Goal: Navigation & Orientation: Find specific page/section

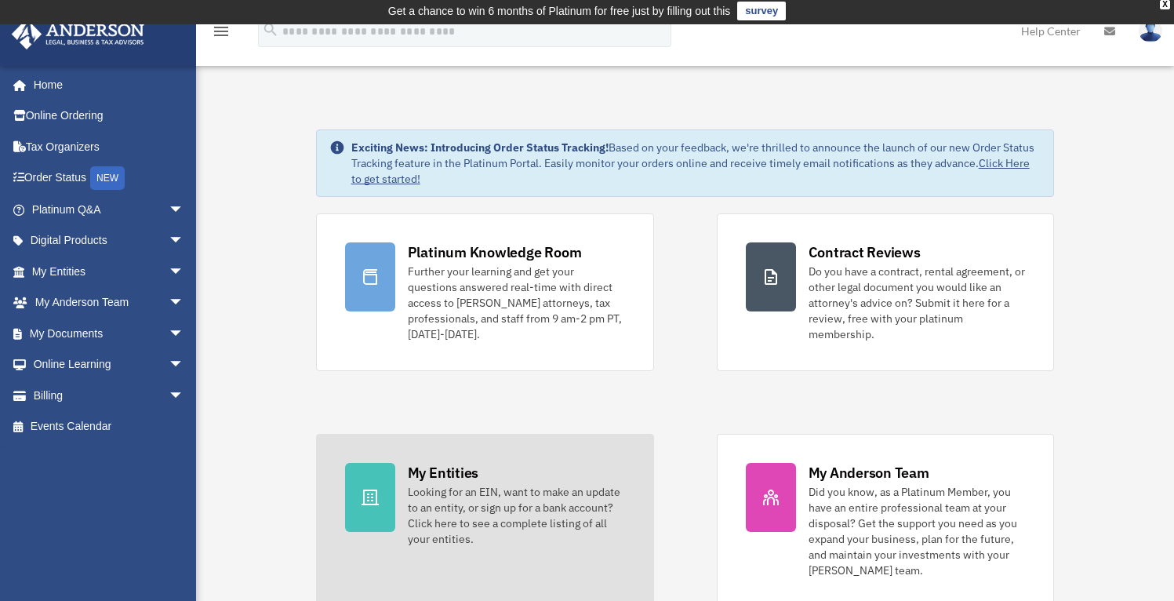
scroll to position [3, 0]
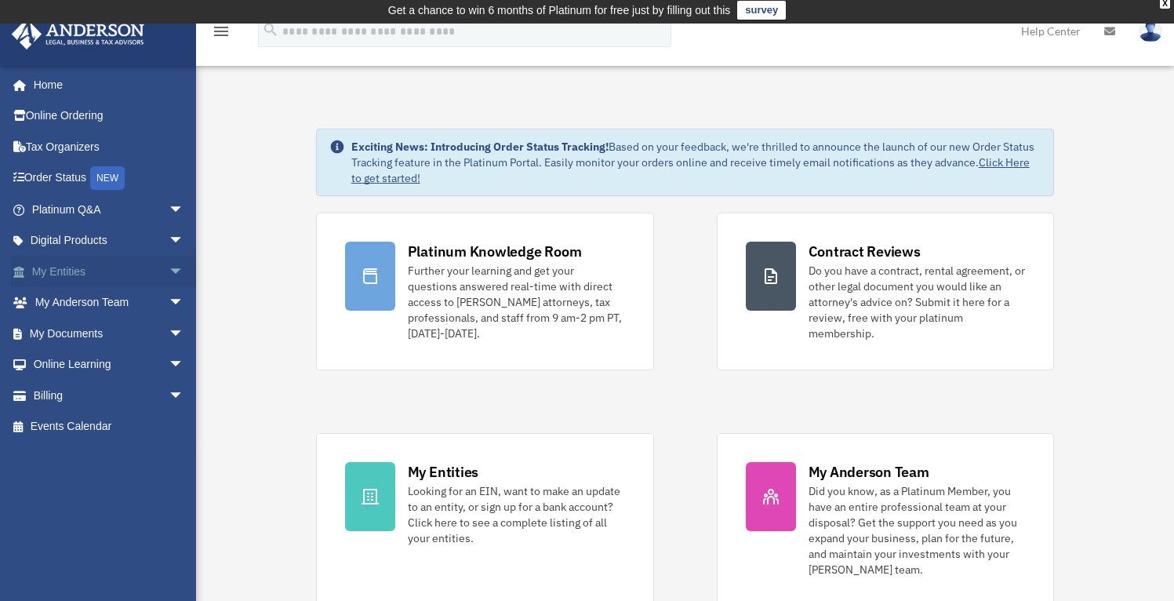
click at [125, 269] on link "My Entities arrow_drop_down" at bounding box center [109, 271] width 197 height 31
click at [169, 270] on span "arrow_drop_down" at bounding box center [184, 272] width 31 height 32
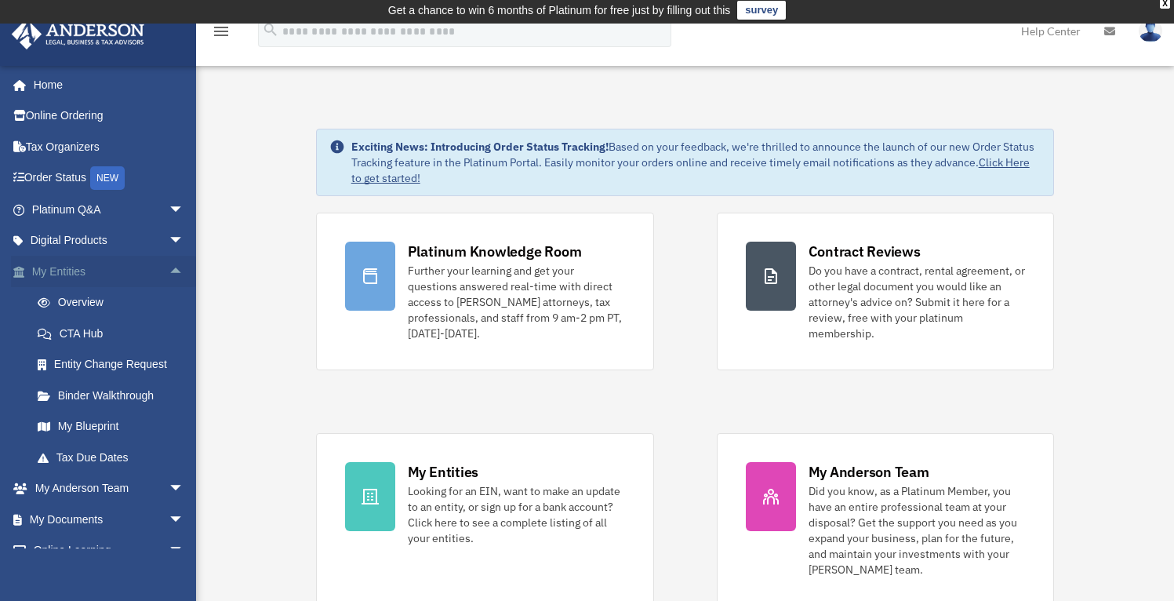
click at [169, 270] on span "arrow_drop_up" at bounding box center [184, 272] width 31 height 32
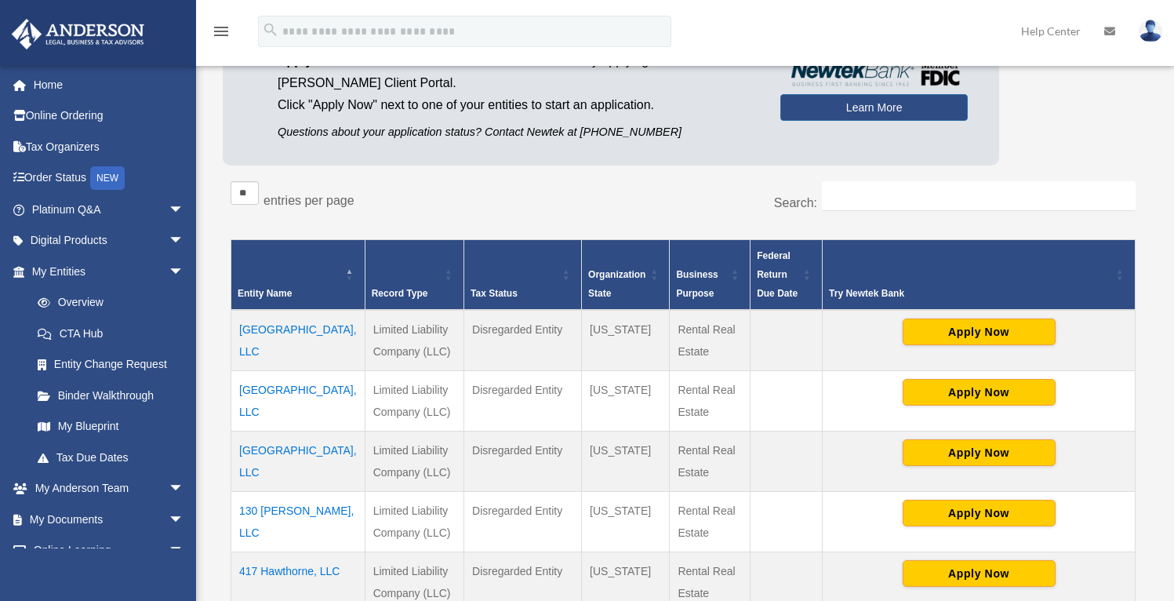
scroll to position [198, 0]
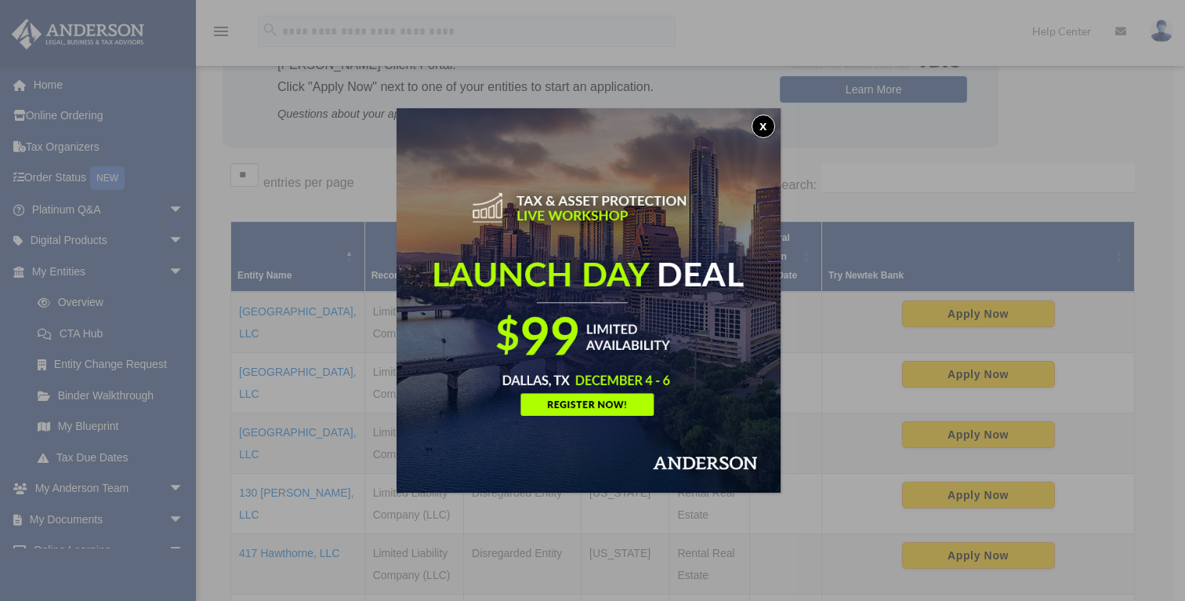
drag, startPoint x: 766, startPoint y: 120, endPoint x: 764, endPoint y: 128, distance: 8.2
click at [766, 120] on button "x" at bounding box center [764, 126] width 24 height 24
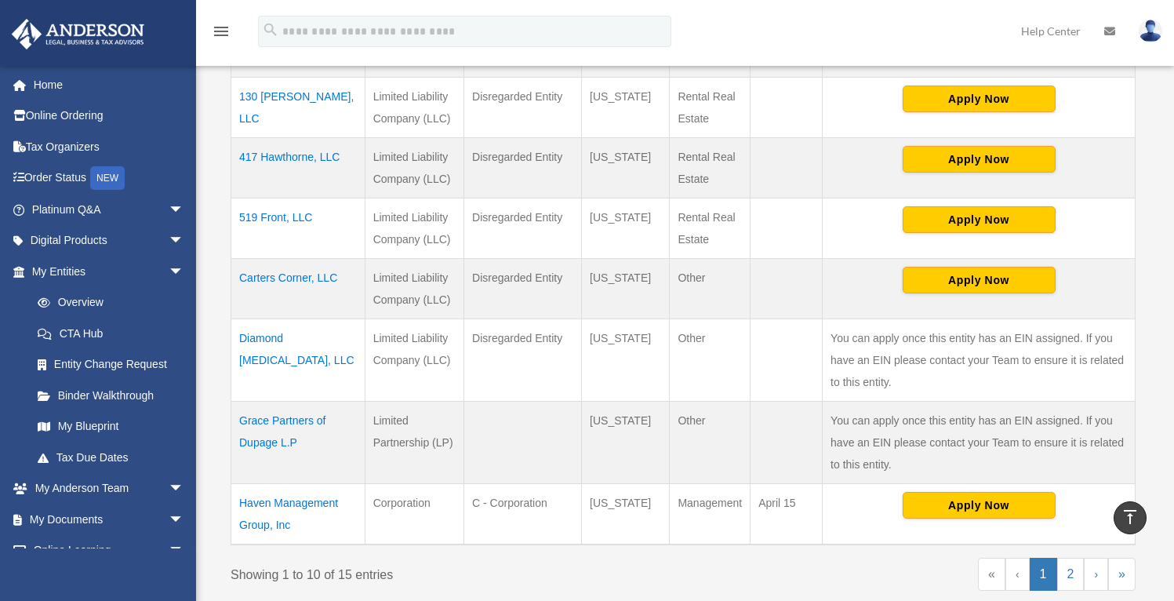
scroll to position [584, 0]
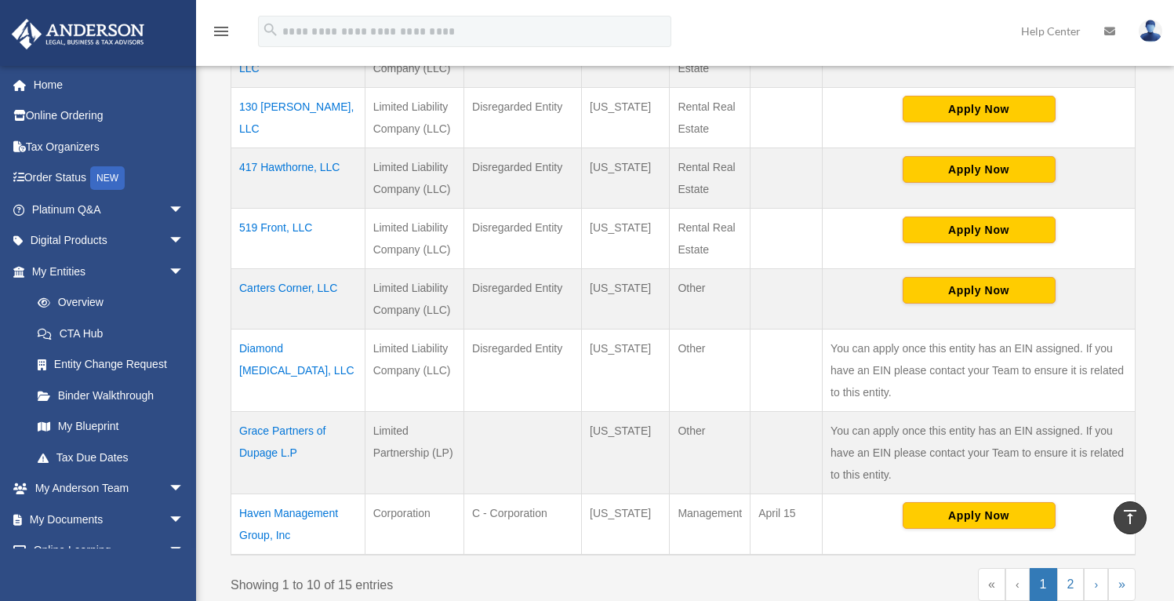
click at [904, 383] on td "You can apply once this entity has an EIN assigned. If you have an EIN please c…" at bounding box center [978, 369] width 313 height 82
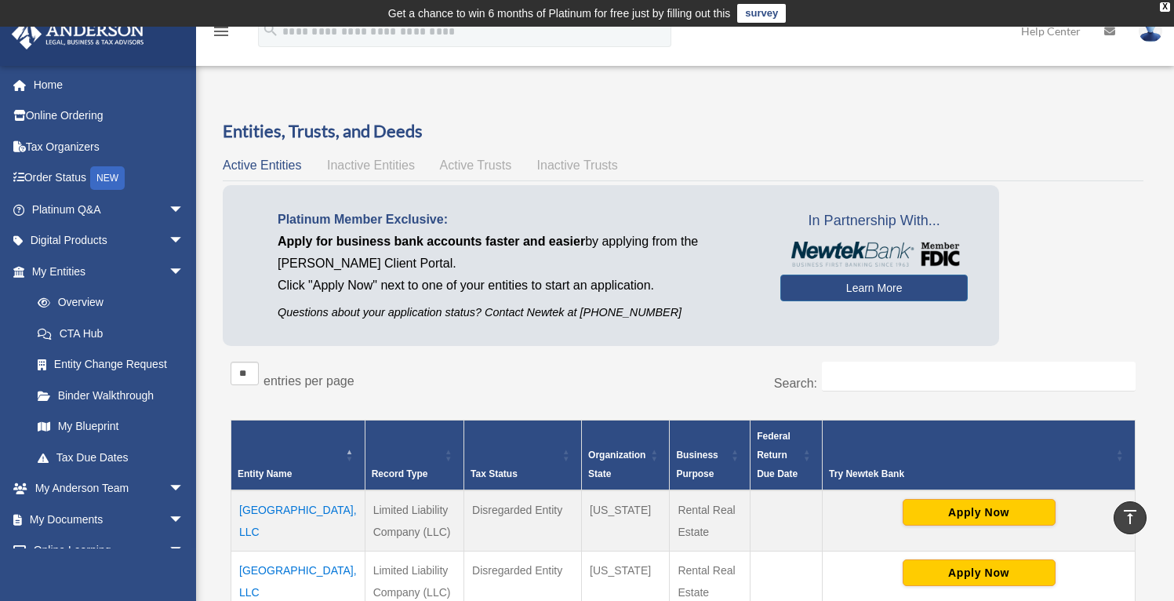
scroll to position [0, 0]
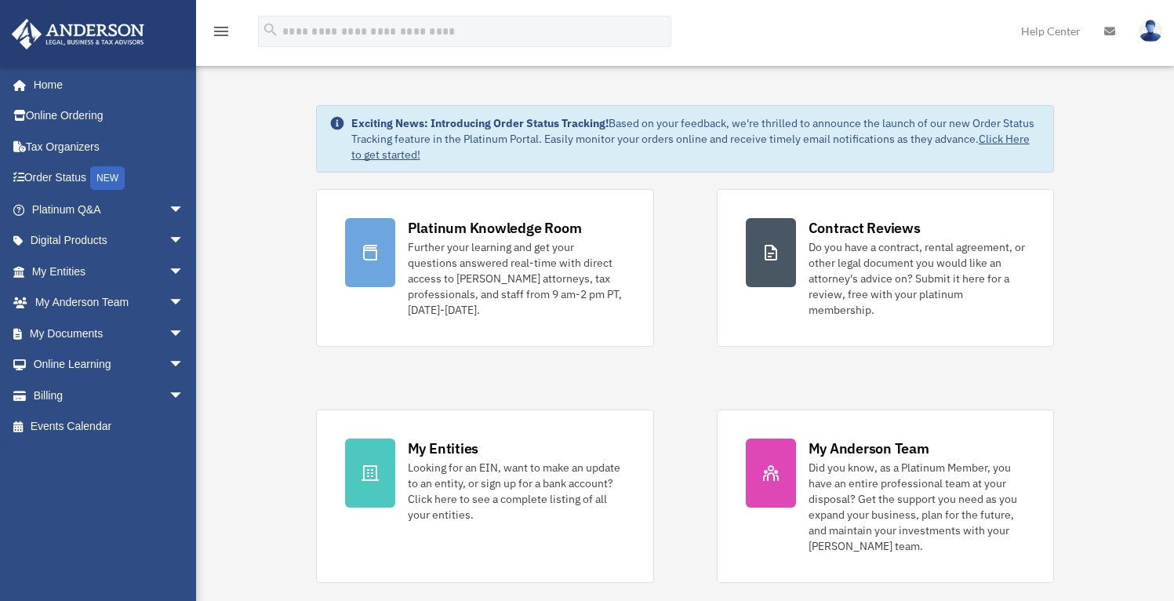
scroll to position [3, 0]
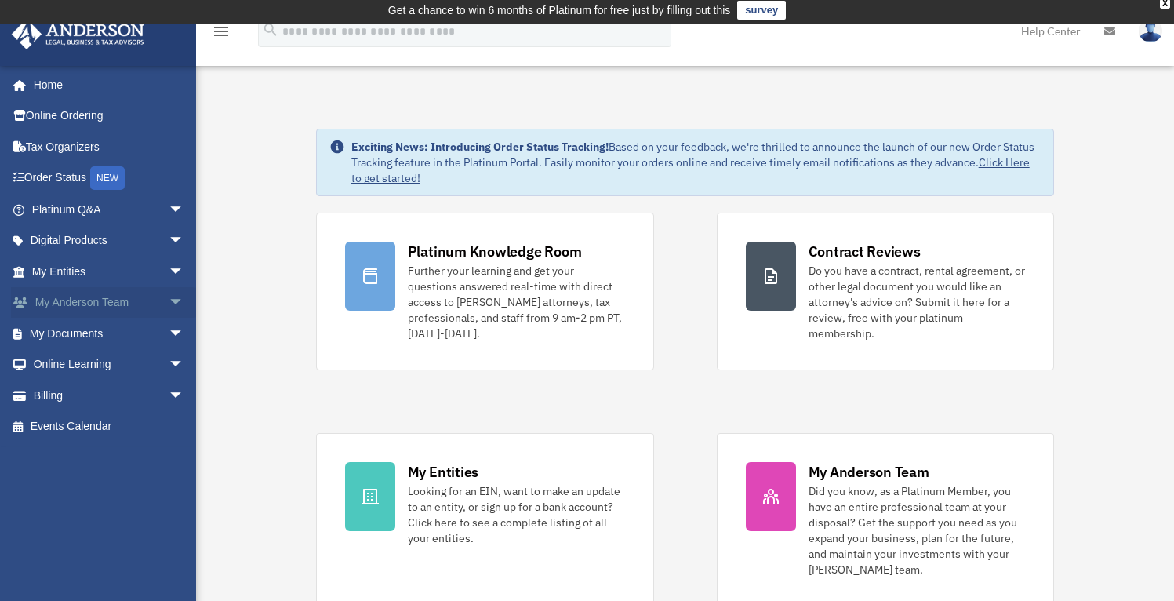
click at [122, 291] on link "My Anderson Team arrow_drop_down" at bounding box center [109, 302] width 197 height 31
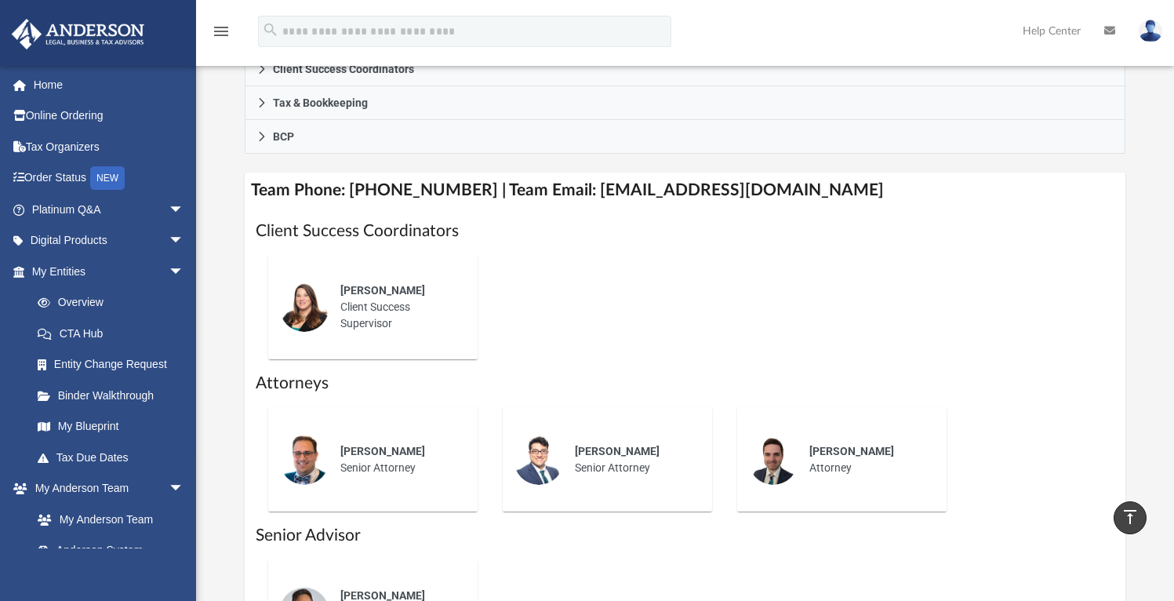
scroll to position [530, 0]
